Goal: Subscribe to service/newsletter

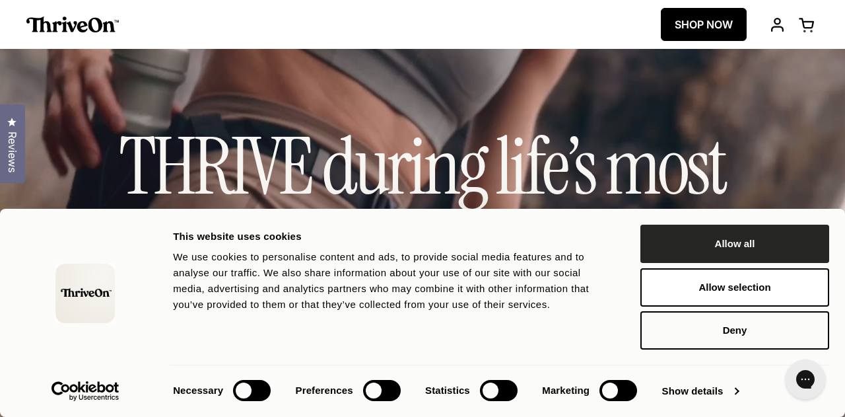
click at [711, 240] on button "Allow all" at bounding box center [735, 244] width 189 height 38
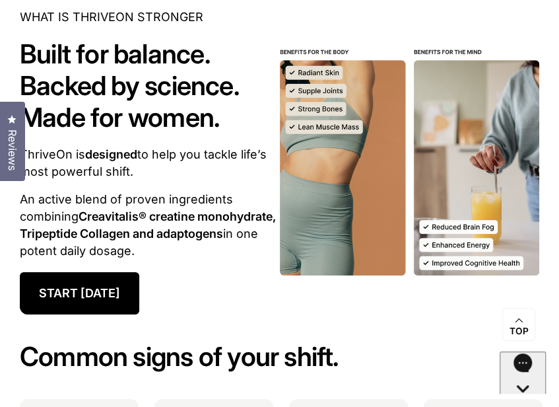
scroll to position [9543, 0]
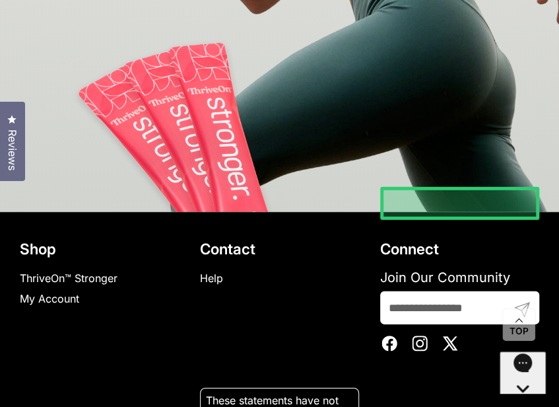
click at [421, 291] on input "Join Our Community" at bounding box center [459, 307] width 159 height 33
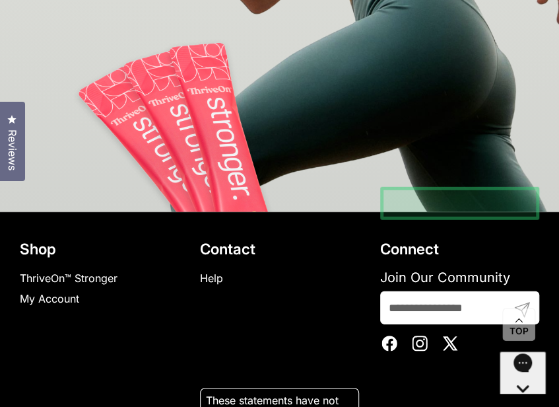
type input "**********"
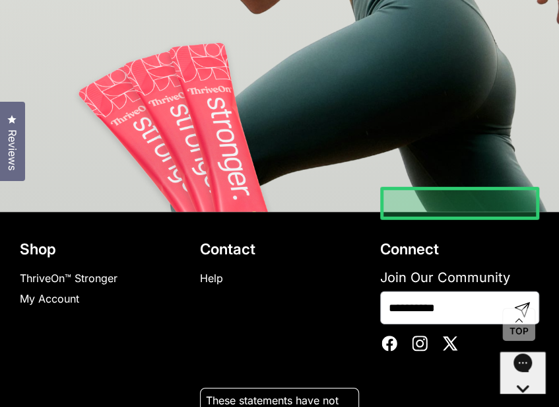
click at [531, 300] on icon "Submit" at bounding box center [522, 310] width 17 height 20
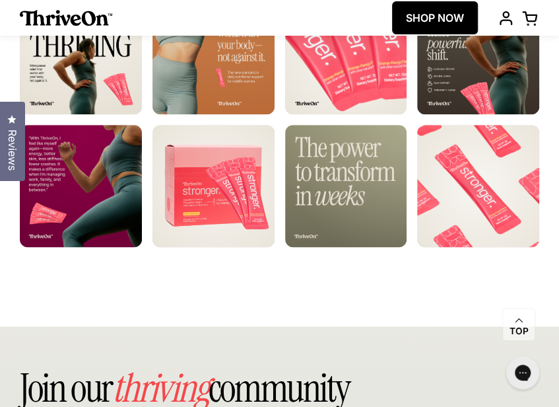
scroll to position [8708, 0]
